Goal: Complete application form: Complete application form

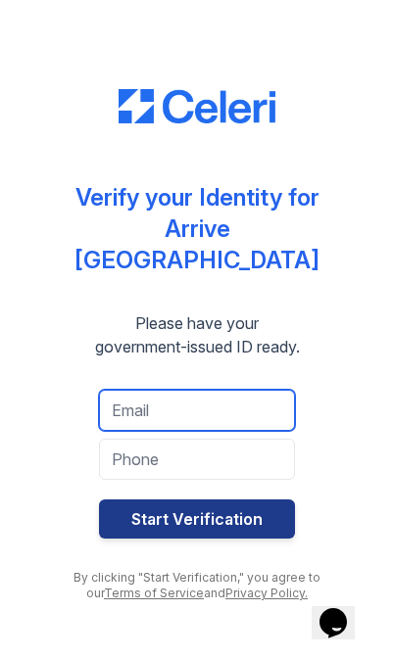
click at [141, 390] on input "email" at bounding box center [197, 410] width 196 height 41
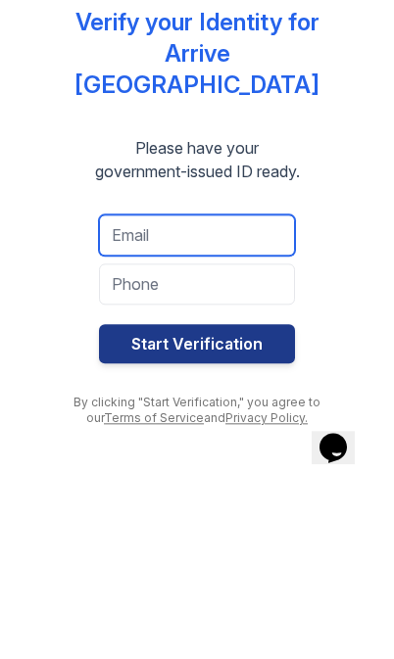
type input "[EMAIL_ADDRESS][DOMAIN_NAME]"
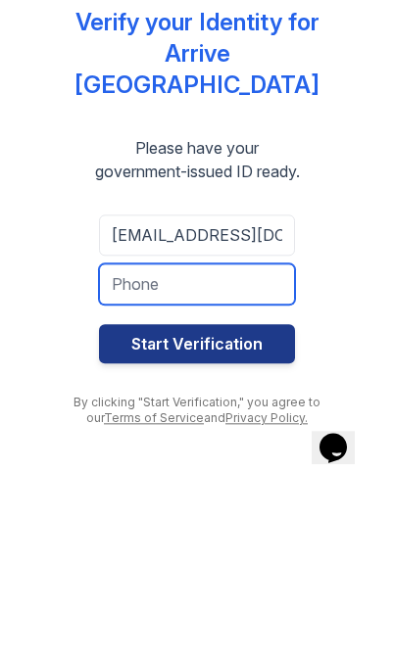
type input "9546325530"
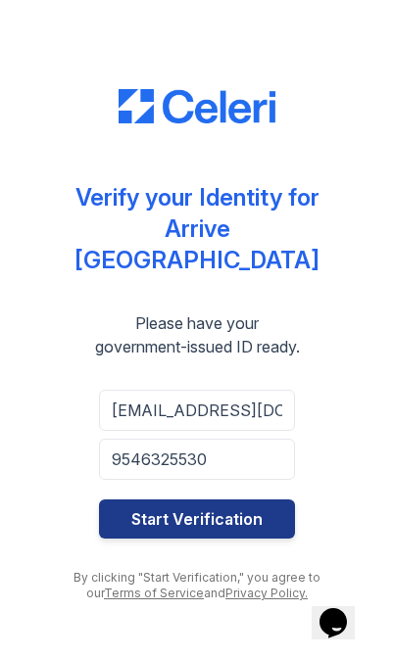
click at [209, 500] on button "Start Verification" at bounding box center [197, 518] width 196 height 39
